Goal: Task Accomplishment & Management: Use online tool/utility

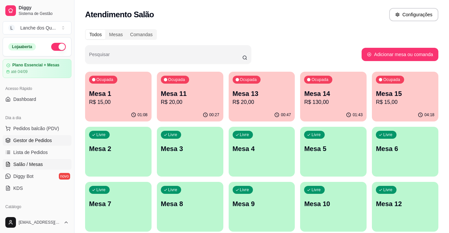
click at [44, 141] on span "Gestor de Pedidos" at bounding box center [32, 140] width 39 height 7
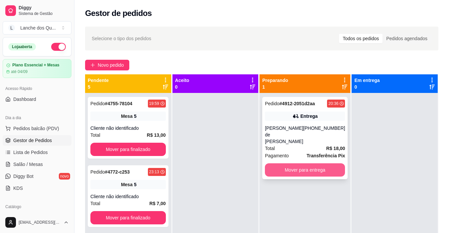
click at [309, 164] on button "Mover para entrega" at bounding box center [305, 170] width 80 height 13
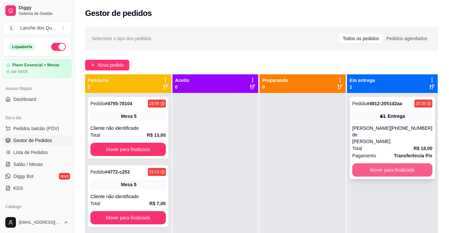
click at [385, 164] on button "Mover para finalizado" at bounding box center [392, 170] width 80 height 13
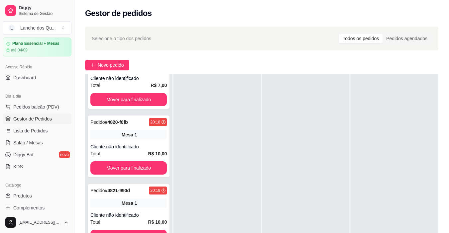
scroll to position [33, 0]
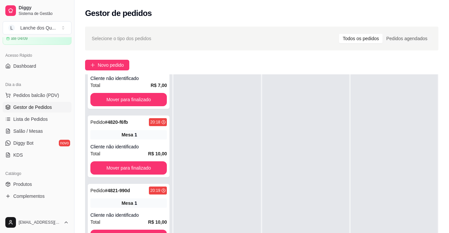
click at [34, 107] on span "Gestor de Pedidos" at bounding box center [32, 107] width 39 height 7
click at [30, 124] on link "Lista de Pedidos" at bounding box center [37, 119] width 69 height 11
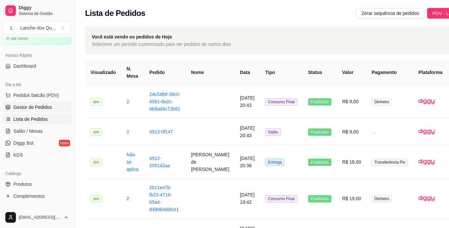
click at [37, 107] on span "Gestor de Pedidos" at bounding box center [32, 107] width 39 height 7
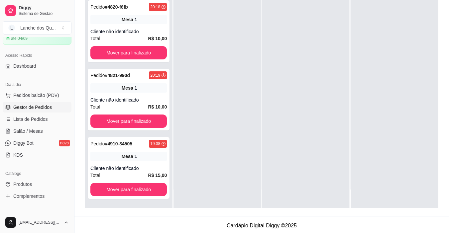
scroll to position [101, 0]
